Goal: Find specific page/section: Find specific page/section

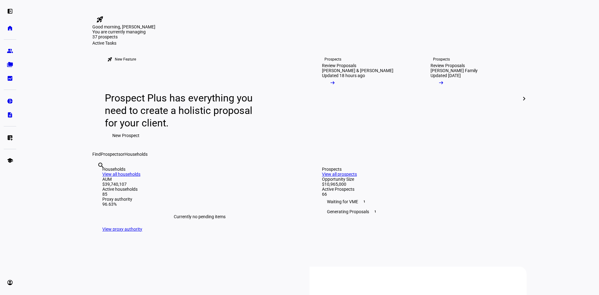
click at [99, 177] on input "text" at bounding box center [97, 173] width 1 height 7
type input "[PERSON_NAME]"
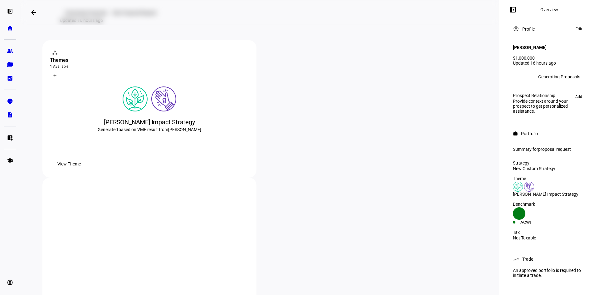
scroll to position [94, 0]
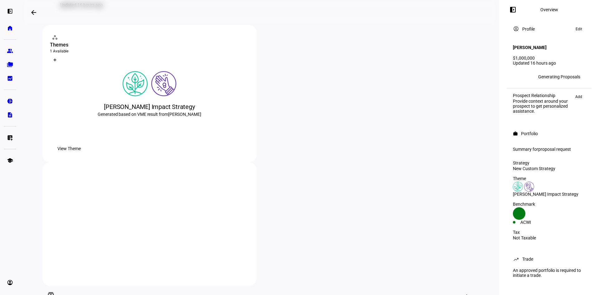
click at [81, 155] on span "View Theme" at bounding box center [68, 148] width 23 height 12
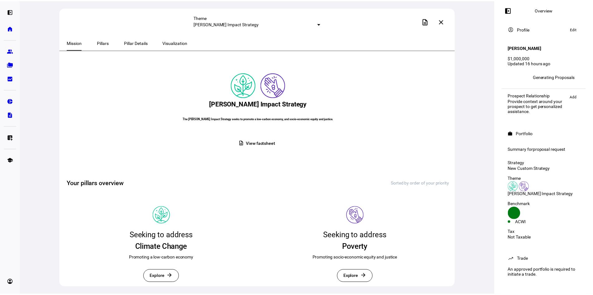
scroll to position [27, 0]
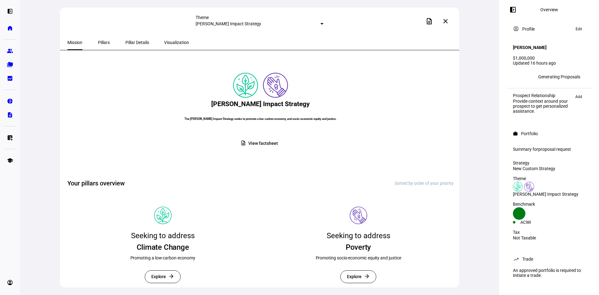
click at [258, 137] on span "View factsheet" at bounding box center [262, 143] width 29 height 12
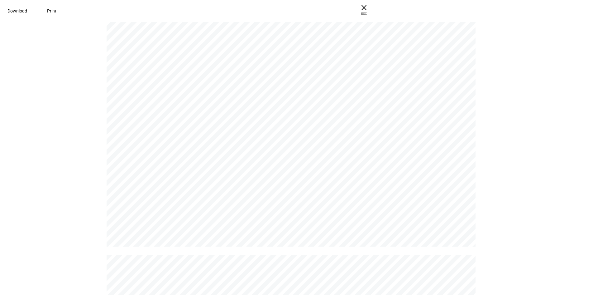
scroll to position [2276, 0]
